Goal: Navigation & Orientation: Find specific page/section

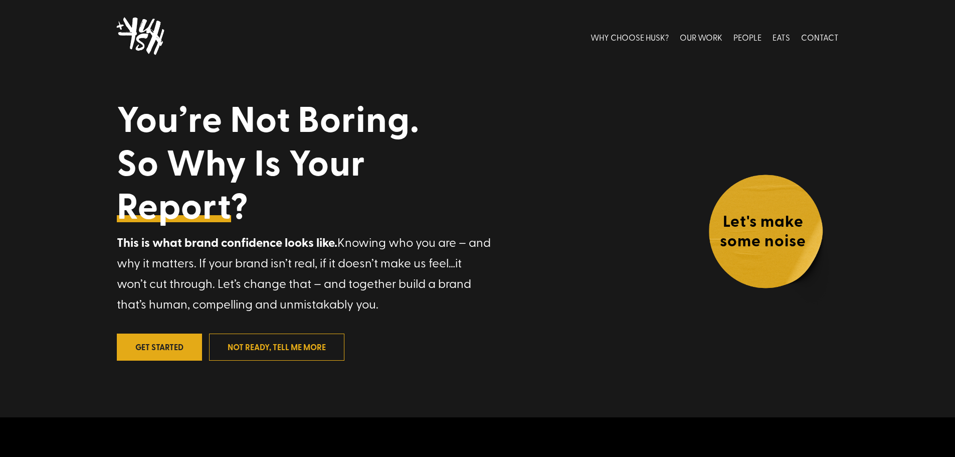
scroll to position [40, 0]
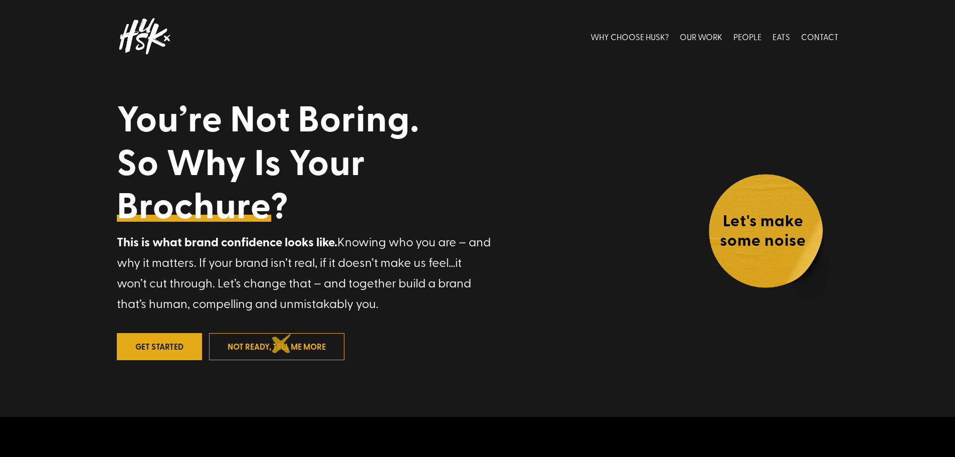
click at [282, 343] on link "not ready, tell me more" at bounding box center [276, 346] width 135 height 27
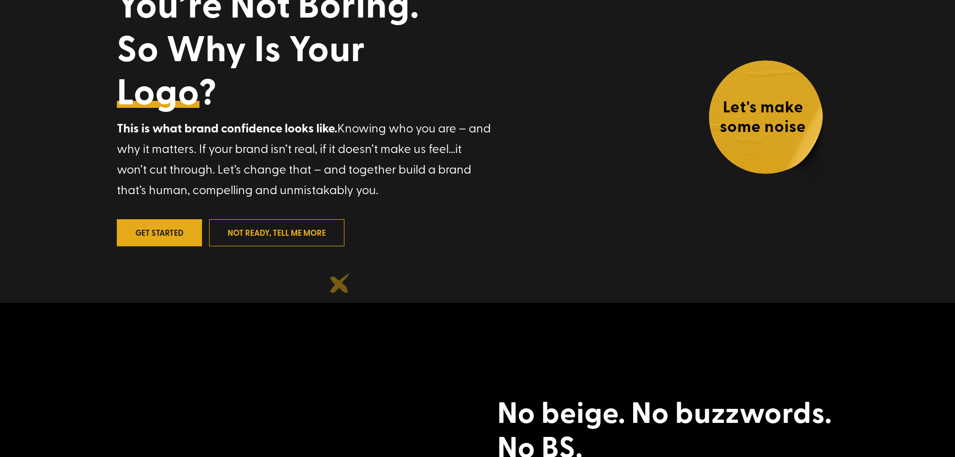
scroll to position [0, 0]
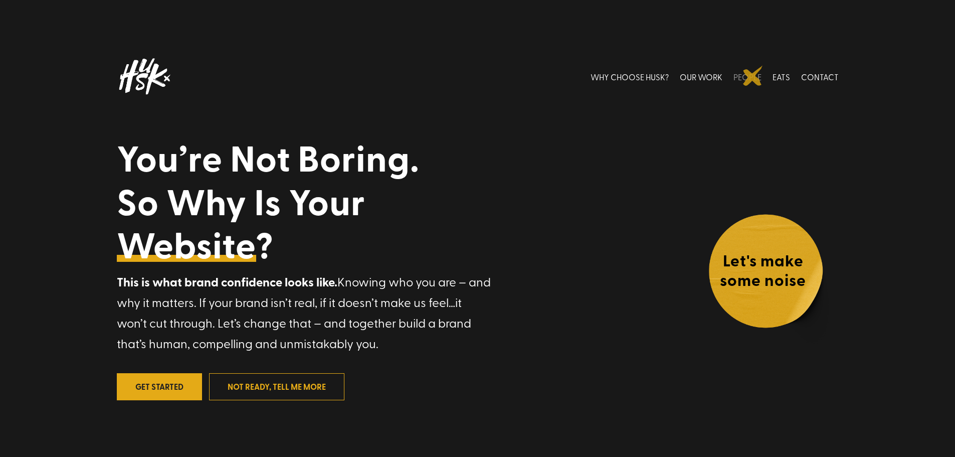
click at [753, 76] on link "PEOPLE" at bounding box center [747, 76] width 28 height 45
click at [747, 76] on link "PEOPLE" at bounding box center [747, 76] width 28 height 45
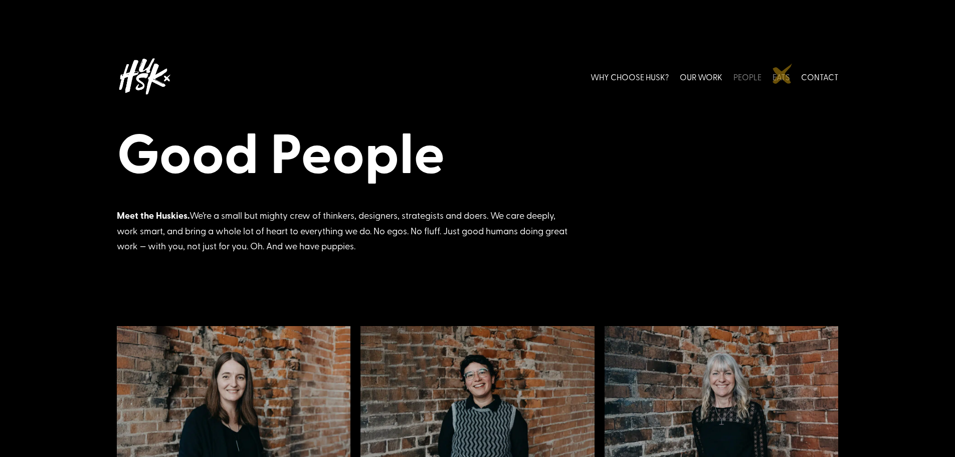
click at [784, 73] on link "EATS" at bounding box center [781, 76] width 18 height 45
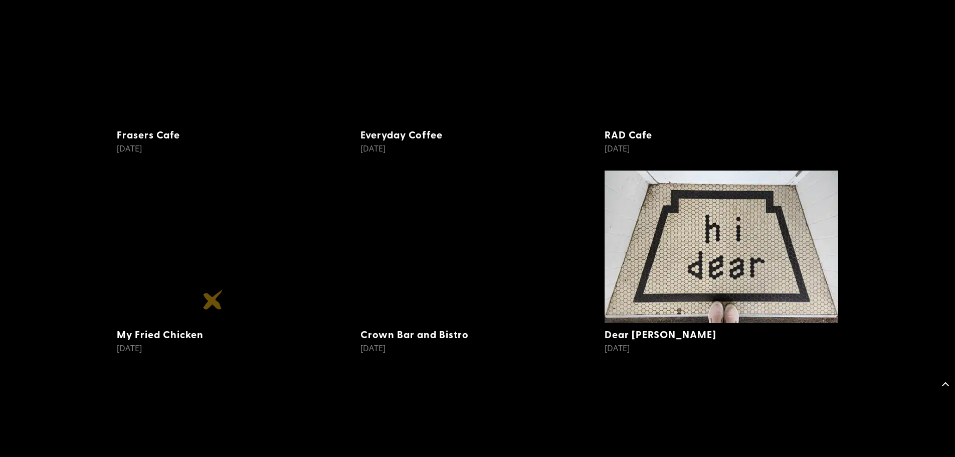
scroll to position [2806, 0]
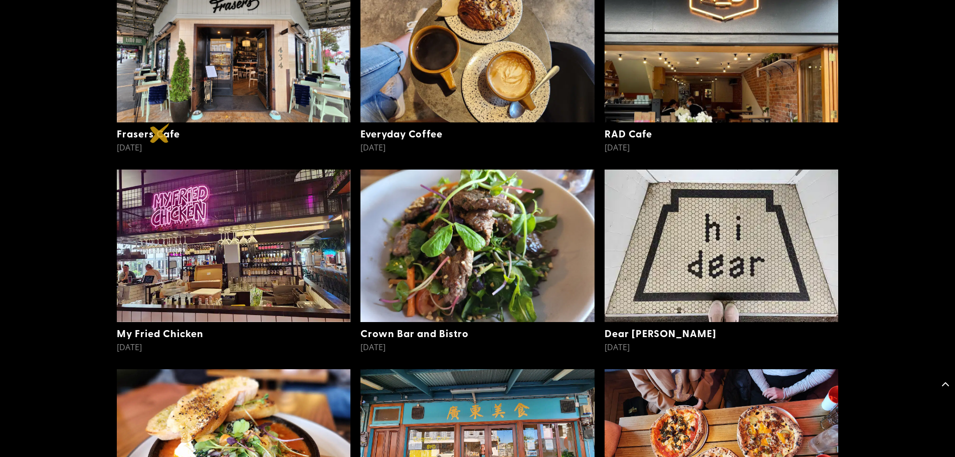
click at [160, 133] on link "Frasers Cafe" at bounding box center [148, 133] width 63 height 14
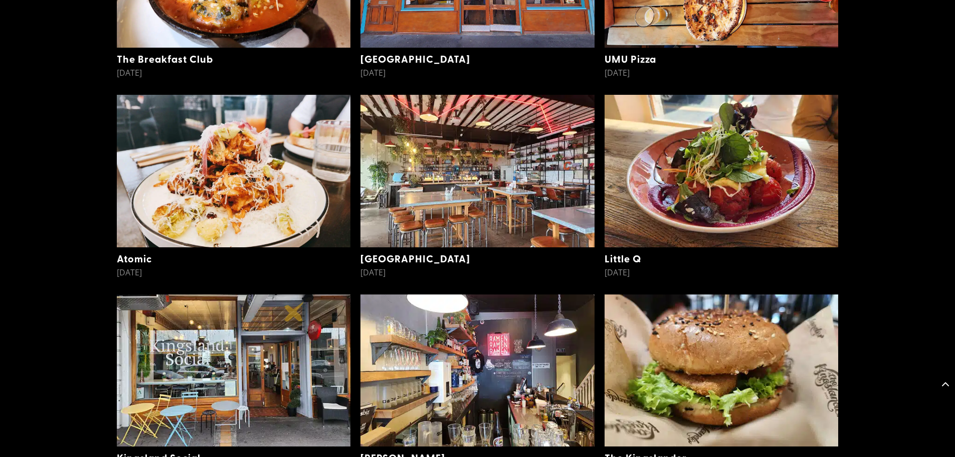
scroll to position [3288, 0]
